Goal: Obtain resource: Download file/media

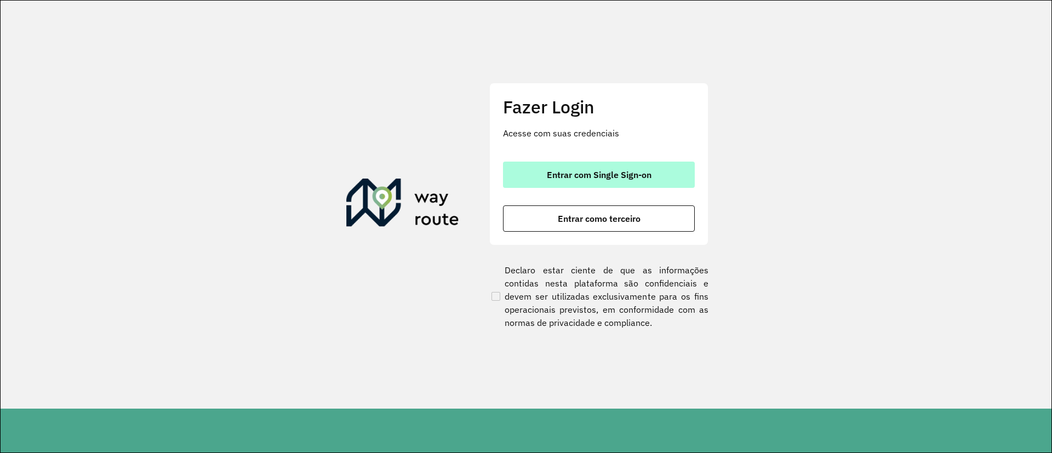
click at [598, 176] on span "Entrar com Single Sign-on" at bounding box center [599, 174] width 105 height 9
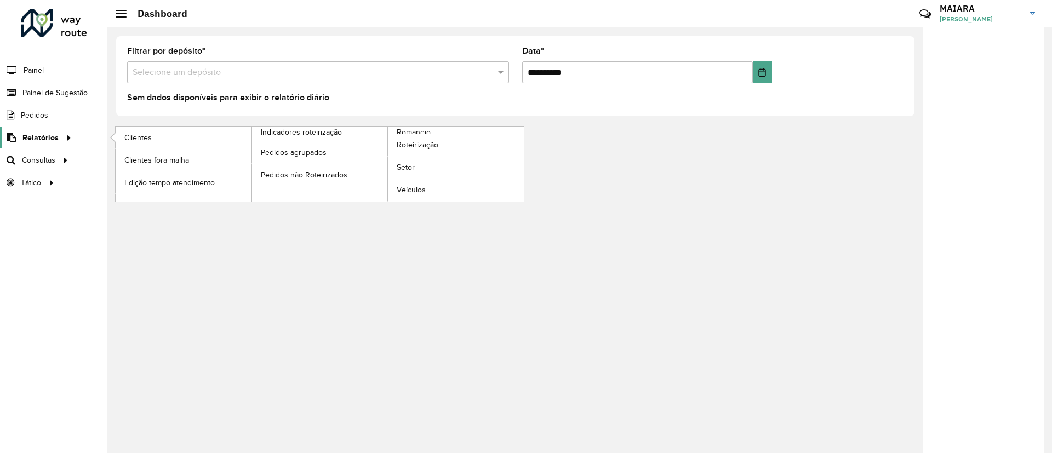
click at [55, 132] on span "Relatórios" at bounding box center [40, 138] width 36 height 12
click at [148, 132] on span "Clientes" at bounding box center [139, 138] width 30 height 12
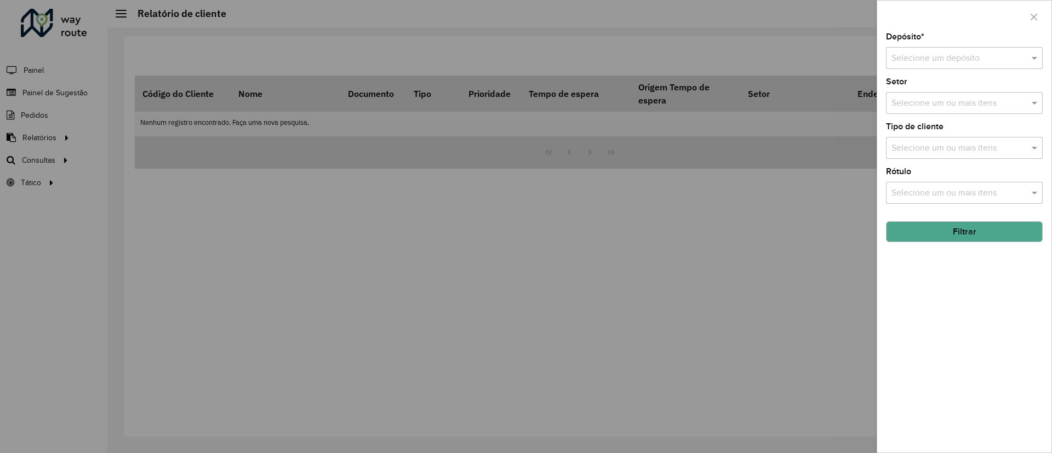
click at [947, 48] on div "Selecione um depósito" at bounding box center [964, 58] width 157 height 22
click at [922, 106] on span "CDD [GEOGRAPHIC_DATA]" at bounding box center [944, 108] width 107 height 9
click at [999, 221] on button "Filtrar" at bounding box center [964, 231] width 157 height 21
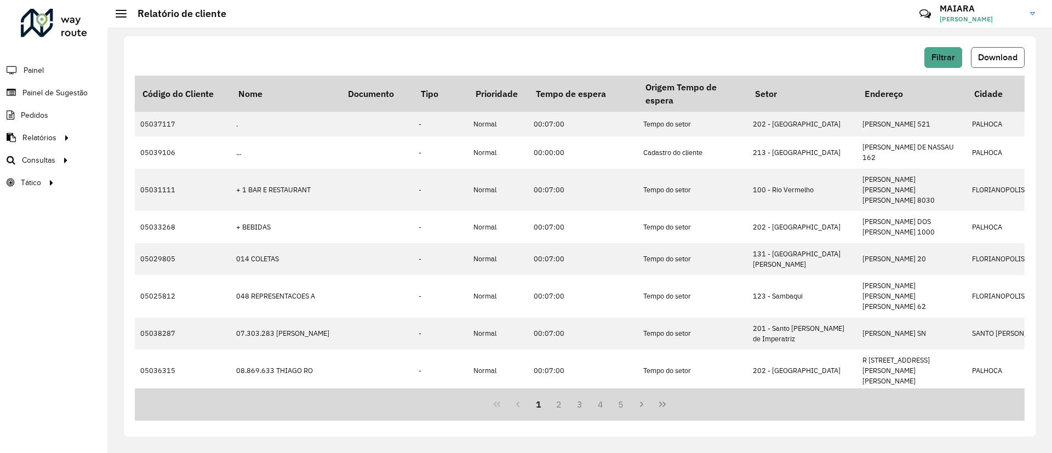
click at [1006, 64] on button "Download" at bounding box center [998, 57] width 54 height 21
